Goal: Task Accomplishment & Management: Complete application form

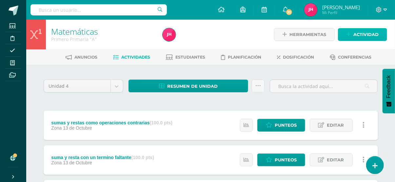
click at [351, 35] on link "Actividad" at bounding box center [362, 34] width 49 height 13
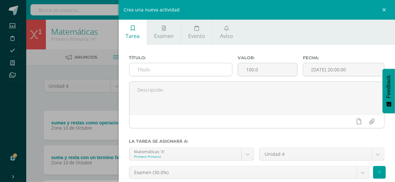
click at [192, 71] on input "text" at bounding box center [180, 69] width 103 height 13
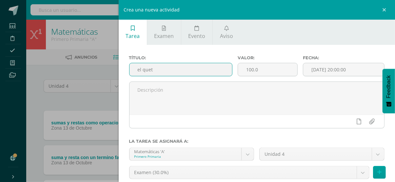
click at [192, 71] on input "el quet" at bounding box center [180, 69] width 103 height 13
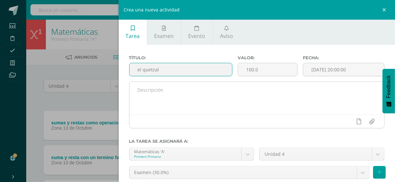
type input "el quetzal"
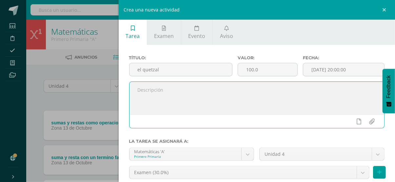
click at [174, 83] on textarea at bounding box center [256, 98] width 255 height 33
type textarea "pagina 194-195"
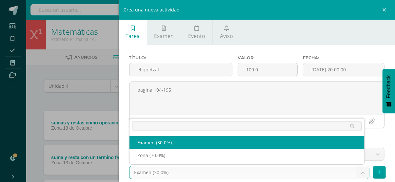
click at [229, 171] on body "Tarea asignada exitosamente Estudiantes Disciplina Asistencia Mis cursos Archiv…" at bounding box center [197, 161] width 395 height 323
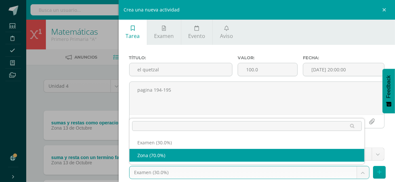
select select "36757"
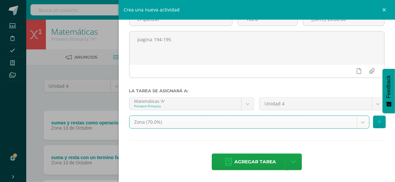
scroll to position [51, 0]
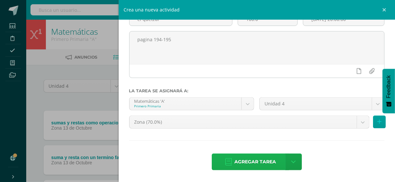
click at [261, 161] on span "Agregar tarea" at bounding box center [255, 162] width 42 height 16
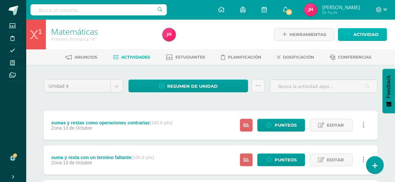
click at [353, 39] on span "Actividad" at bounding box center [365, 35] width 25 height 12
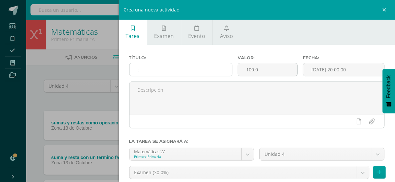
click at [170, 72] on input "c" at bounding box center [180, 69] width 103 height 13
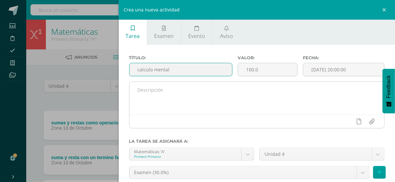
type input "calculo mental"
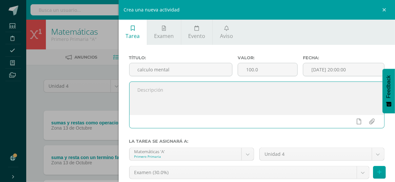
click at [151, 100] on textarea at bounding box center [256, 98] width 255 height 33
type textarea "pagina 198-199"
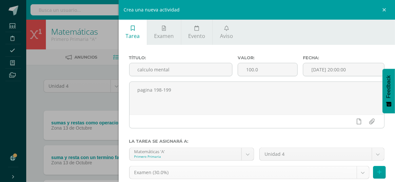
drag, startPoint x: 251, startPoint y: 164, endPoint x: 249, endPoint y: 169, distance: 5.6
click at [249, 169] on div "Matemáticas 'A' Primero Primaria Artes plásticas 'A' Caligrafia 'A' Comunicació…" at bounding box center [257, 166] width 261 height 37
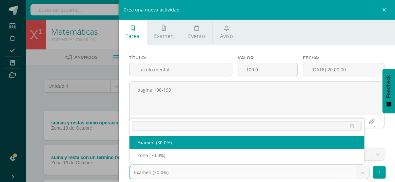
click at [249, 169] on body "Tarea asignada exitosamente Estudiantes Disciplina Asistencia Mis cursos Archiv…" at bounding box center [197, 179] width 395 height 358
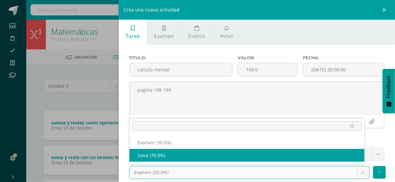
select select "36757"
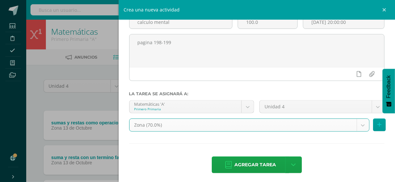
scroll to position [51, 0]
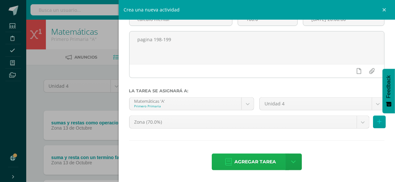
click at [268, 162] on span "Agregar tarea" at bounding box center [255, 162] width 42 height 16
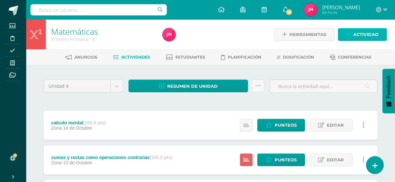
click at [361, 35] on span "Actividad" at bounding box center [365, 35] width 25 height 12
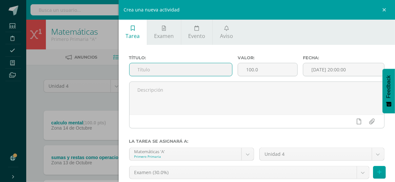
click at [207, 71] on input "text" at bounding box center [180, 69] width 103 height 13
type input "repaso de u10"
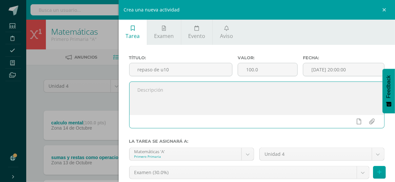
click at [200, 110] on textarea at bounding box center [256, 98] width 255 height 33
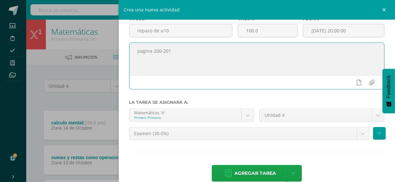
scroll to position [51, 0]
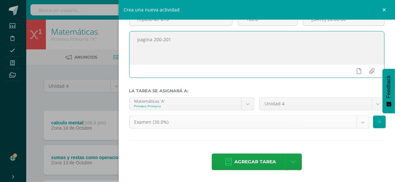
type textarea "pagina 200-201"
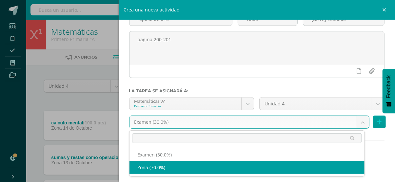
select select "36757"
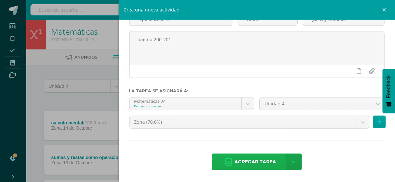
click at [254, 166] on span "Agregar tarea" at bounding box center [255, 162] width 42 height 16
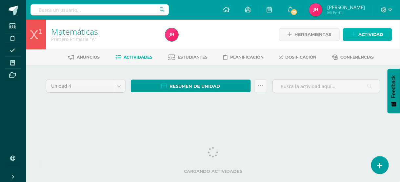
click at [377, 39] on span "Actividad" at bounding box center [370, 35] width 25 height 12
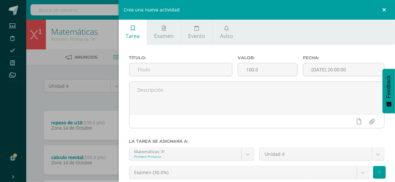
click at [385, 12] on link at bounding box center [385, 10] width 20 height 20
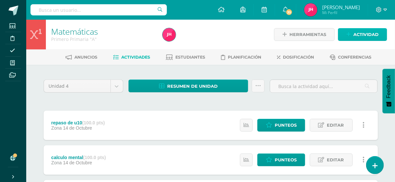
click at [365, 31] on span "Actividad" at bounding box center [365, 35] width 25 height 12
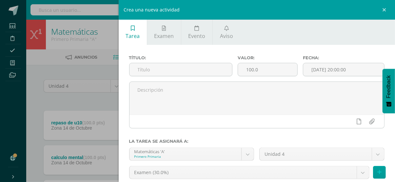
click at [206, 61] on div "Título:" at bounding box center [181, 68] width 108 height 26
click at [202, 69] on input "text" at bounding box center [180, 69] width 103 height 13
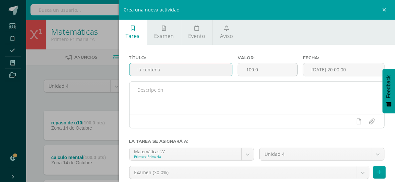
type input "la centena"
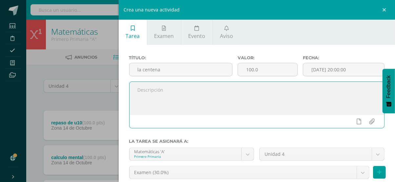
click at [162, 95] on textarea at bounding box center [256, 98] width 255 height 33
type textarea "pagina 204-205"
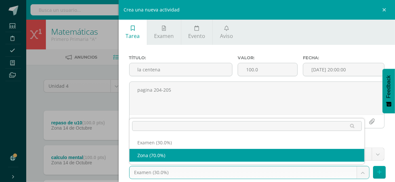
select select "36757"
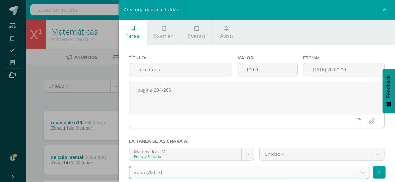
scroll to position [51, 0]
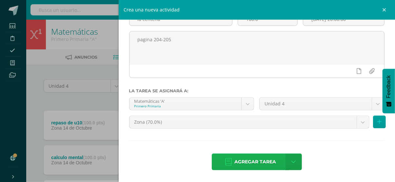
click at [262, 158] on span "Agregar tarea" at bounding box center [255, 162] width 42 height 16
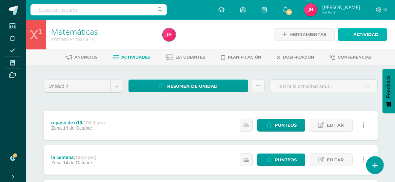
click at [360, 29] on span "Actividad" at bounding box center [365, 35] width 25 height 12
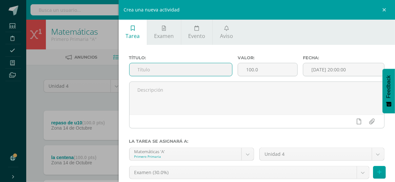
click at [193, 72] on input "text" at bounding box center [180, 69] width 103 height 13
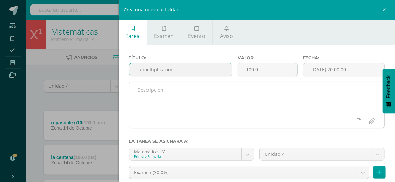
type input "la multiplicación"
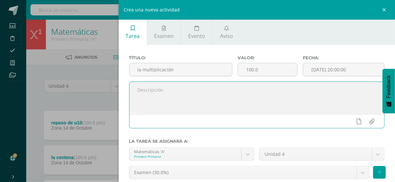
click at [171, 91] on textarea at bounding box center [256, 98] width 255 height 33
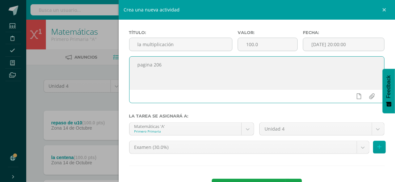
scroll to position [39, 0]
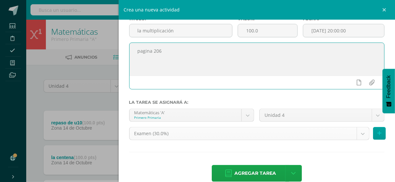
type textarea "pagina 206"
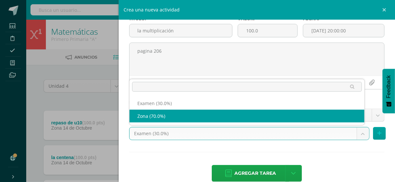
drag, startPoint x: 227, startPoint y: 116, endPoint x: 260, endPoint y: 196, distance: 86.4
drag, startPoint x: 247, startPoint y: 114, endPoint x: 240, endPoint y: 117, distance: 7.5
select select "36757"
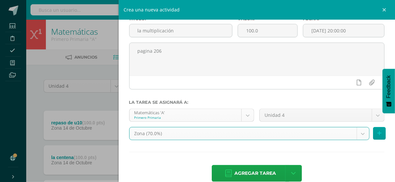
scroll to position [44, 0]
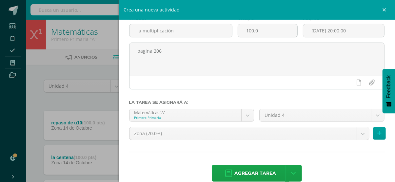
click at [252, 171] on span "Agregar tarea" at bounding box center [255, 174] width 42 height 16
